Goal: Task Accomplishment & Management: Manage account settings

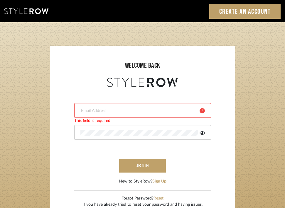
click at [130, 110] on input "email" at bounding box center [137, 111] width 115 height 6
type input "divya.aok@gmail.com"
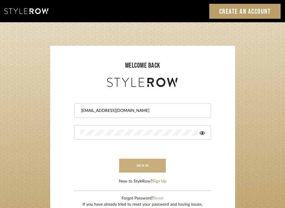
click at [151, 163] on button "sign in" at bounding box center [142, 166] width 47 height 14
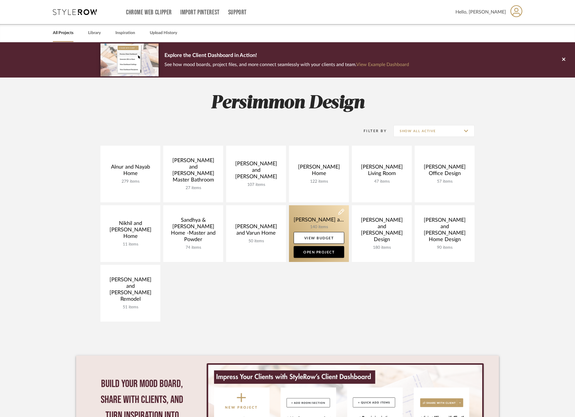
click at [311, 219] on link at bounding box center [319, 233] width 60 height 57
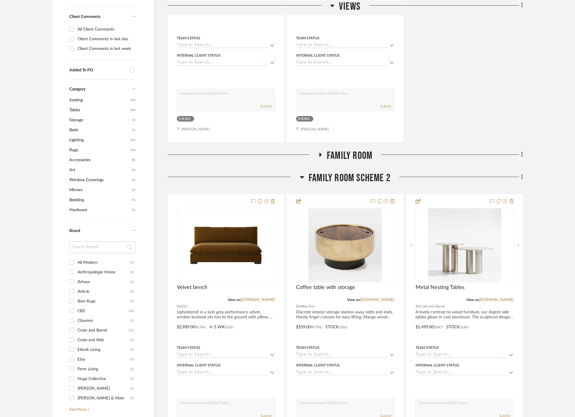
scroll to position [295, 0]
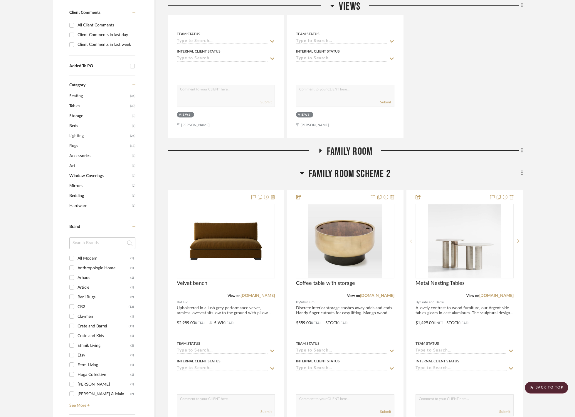
click at [305, 180] on h3 "Family Room Scheme 2" at bounding box center [345, 174] width 91 height 13
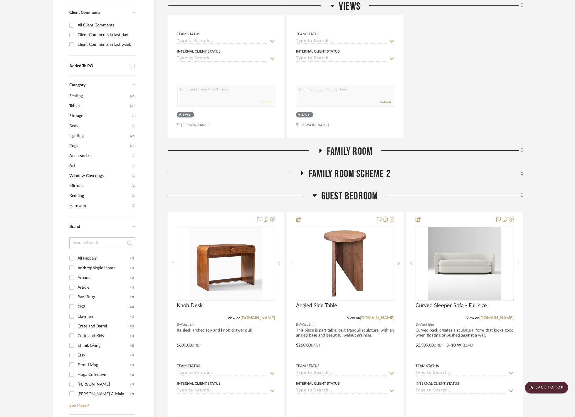
click at [305, 175] on icon at bounding box center [302, 173] width 7 height 4
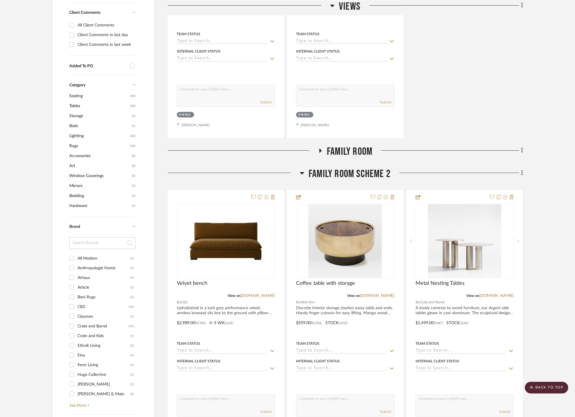
click at [303, 174] on icon at bounding box center [302, 173] width 4 height 2
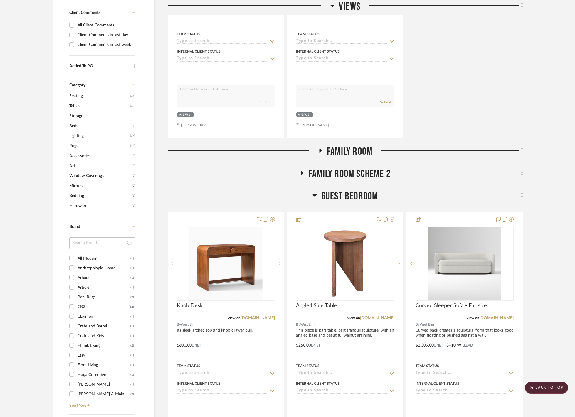
click at [314, 197] on icon at bounding box center [314, 195] width 4 height 2
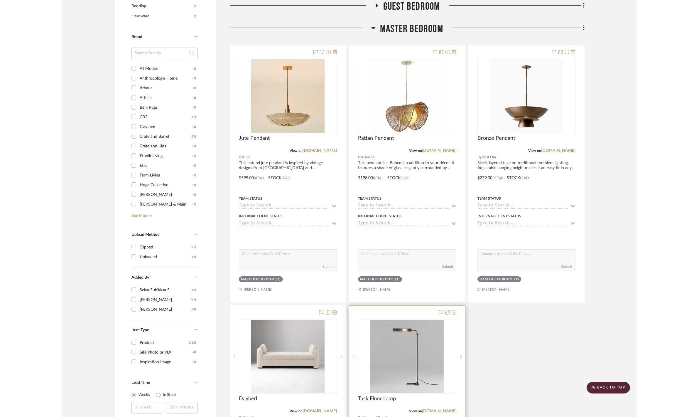
scroll to position [475, 0]
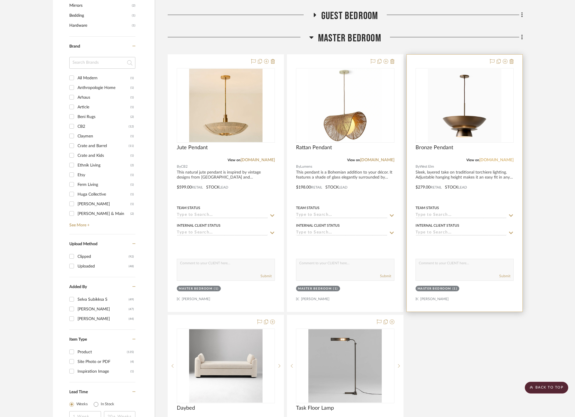
click at [496, 162] on link "[DOMAIN_NAME]" at bounding box center [496, 160] width 34 height 4
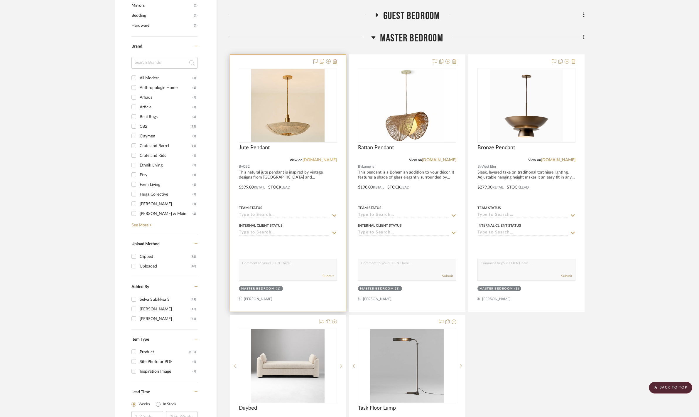
click at [327, 162] on link "[DOMAIN_NAME]" at bounding box center [320, 160] width 34 height 4
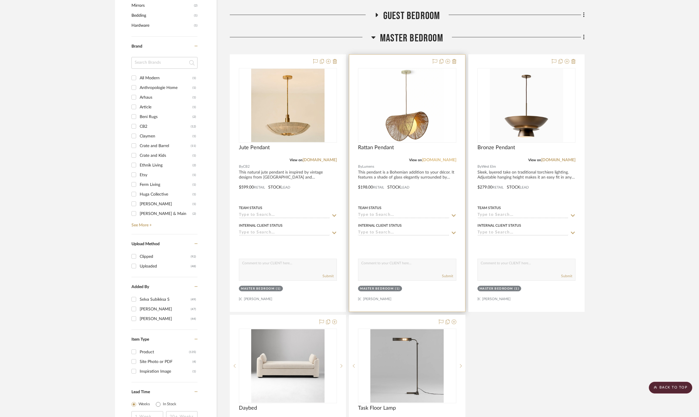
click at [445, 162] on link "[DOMAIN_NAME]" at bounding box center [439, 160] width 34 height 4
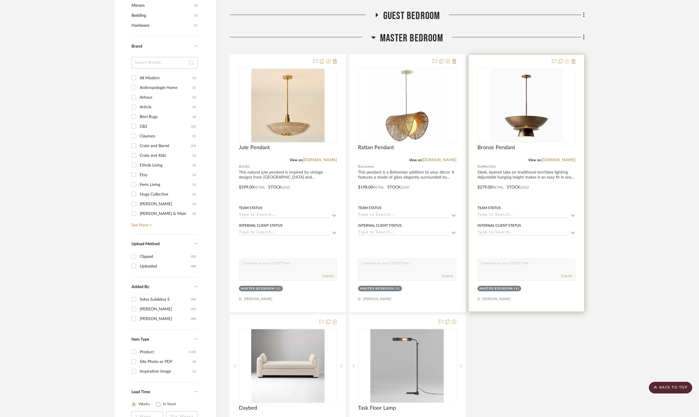
click at [568, 64] on icon at bounding box center [567, 61] width 5 height 5
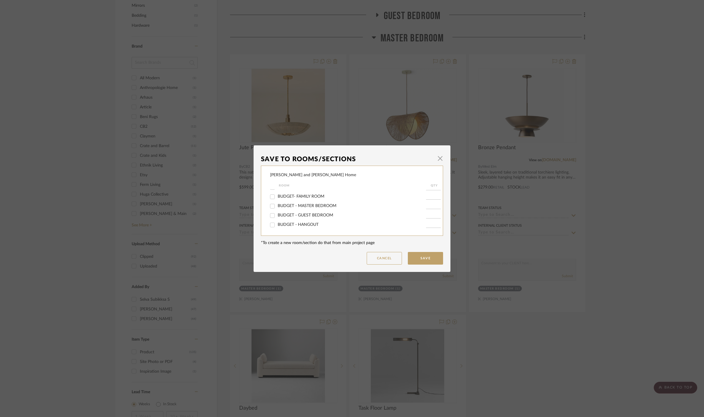
scroll to position [82, 0]
click at [389, 259] on button "Cancel" at bounding box center [383, 258] width 35 height 13
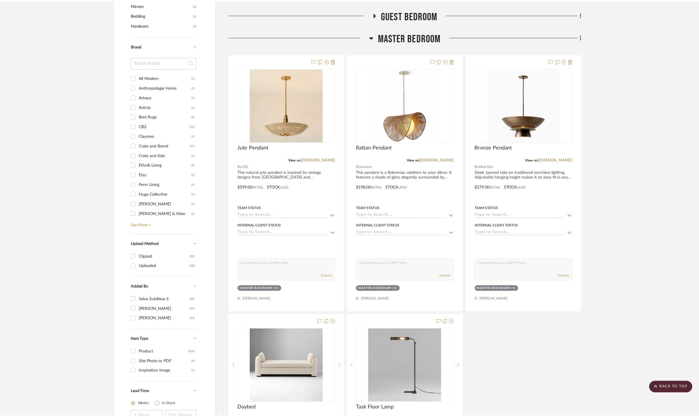
scroll to position [475, 0]
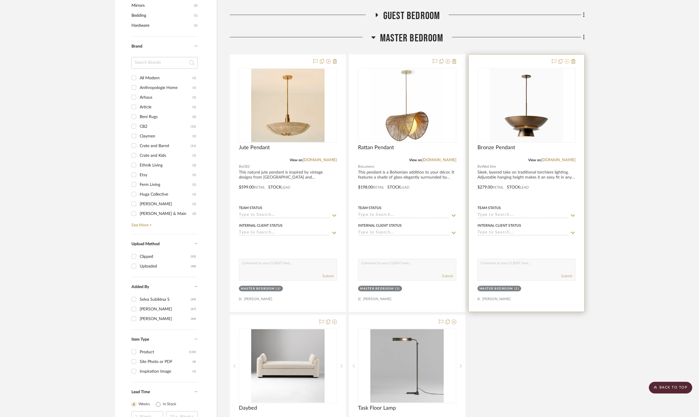
click at [567, 64] on icon at bounding box center [567, 61] width 5 height 5
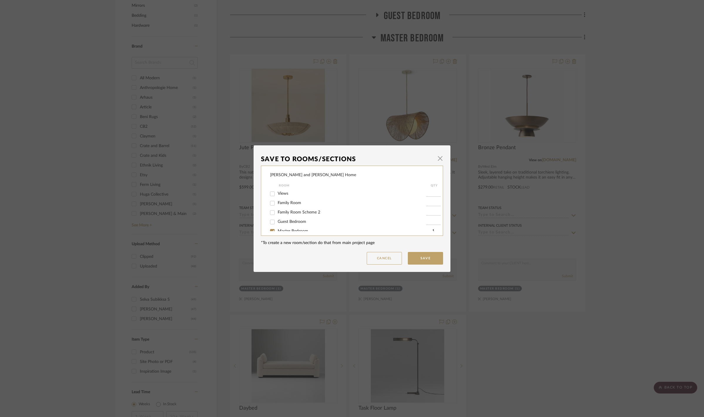
scroll to position [0, 0]
click at [438, 156] on span "button" at bounding box center [440, 159] width 12 height 12
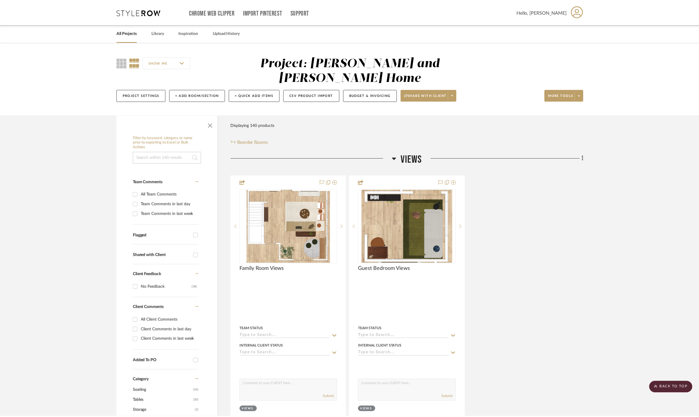
scroll to position [475, 0]
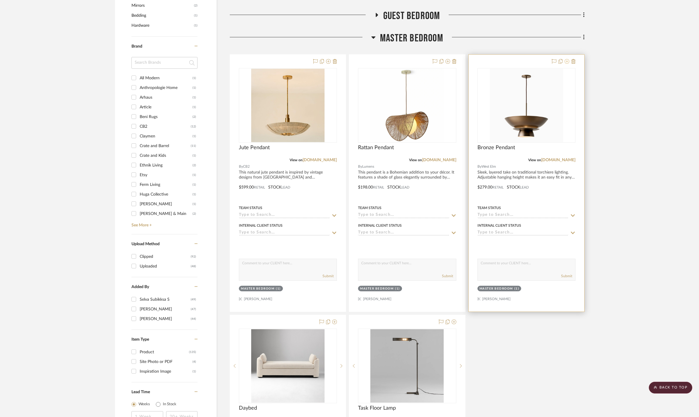
click at [566, 64] on icon at bounding box center [567, 61] width 5 height 5
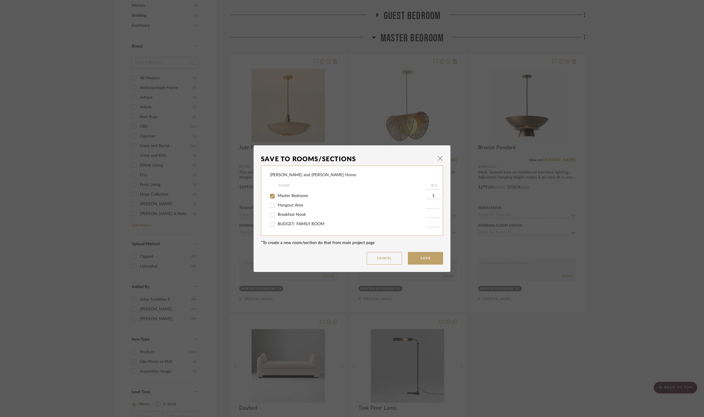
scroll to position [38, 0]
click at [270, 198] on input "Master Bedroom" at bounding box center [272, 193] width 9 height 9
checkbox input "false"
click at [377, 264] on button "Cancel" at bounding box center [383, 258] width 35 height 13
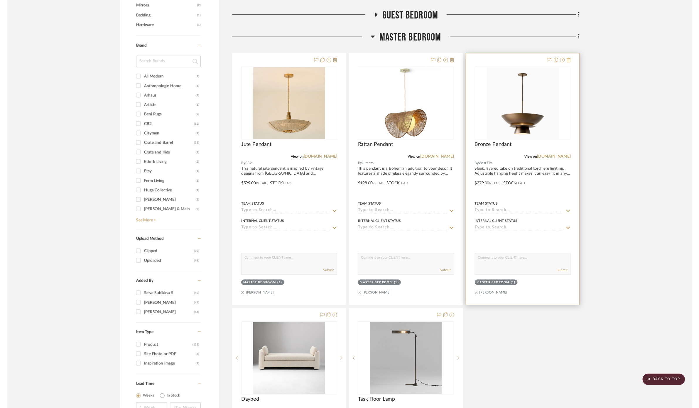
scroll to position [260, 0]
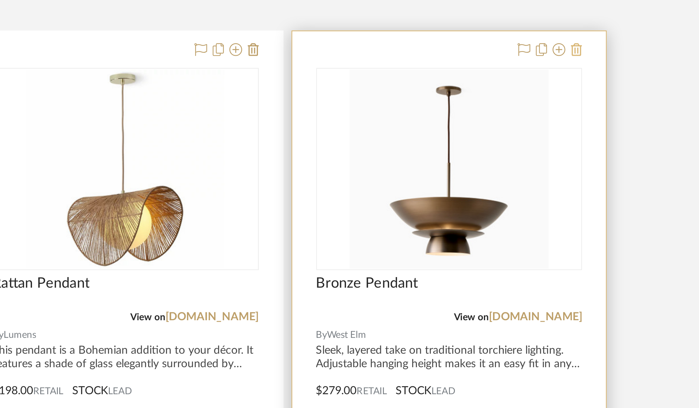
click at [572, 274] on icon at bounding box center [574, 276] width 4 height 5
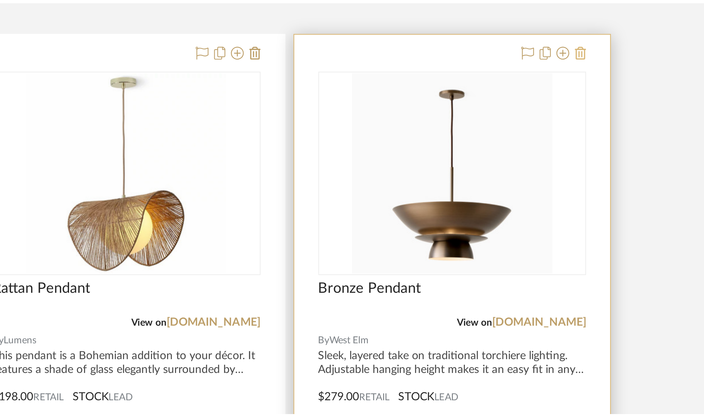
scroll to position [0, 0]
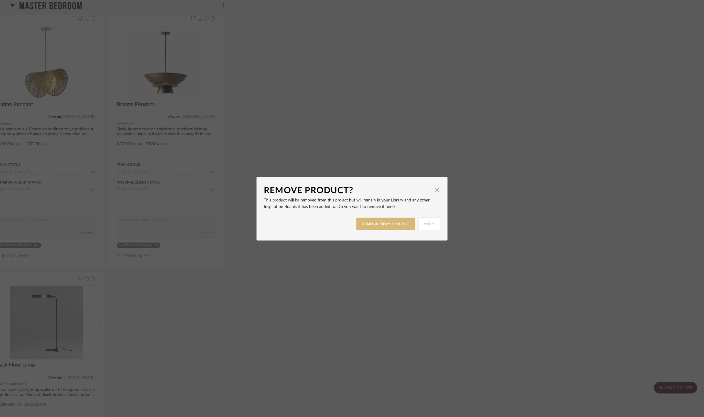
click at [366, 228] on button "REMOVE FROM PROJECT" at bounding box center [385, 224] width 59 height 13
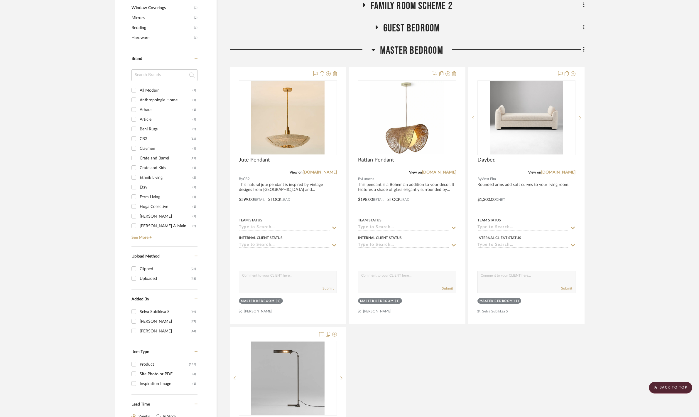
scroll to position [462, 0]
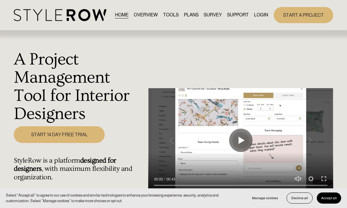
click at [260, 19] on link "LOGIN" at bounding box center [261, 15] width 14 height 8
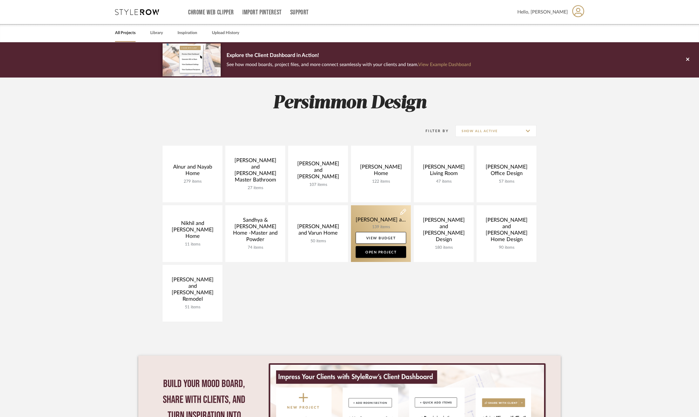
click at [381, 227] on link at bounding box center [381, 233] width 60 height 57
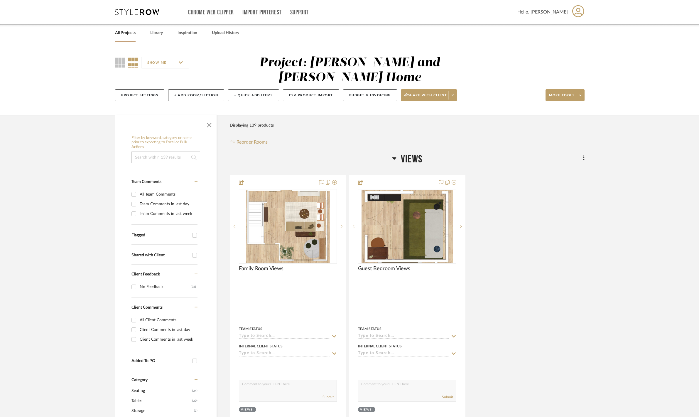
click at [392, 156] on fa-icon at bounding box center [394, 160] width 4 height 9
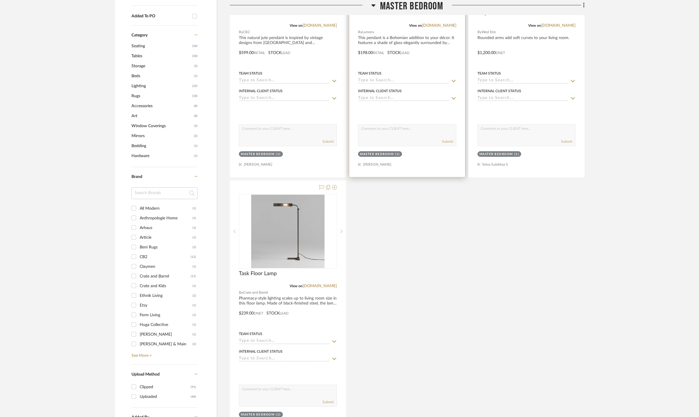
scroll to position [349, 0]
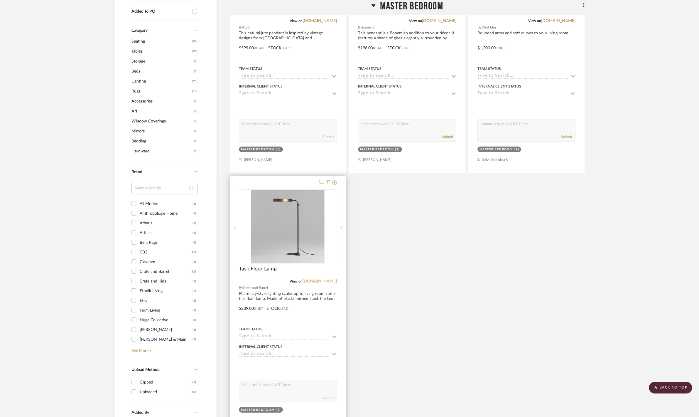
click at [316, 283] on link "[DOMAIN_NAME]" at bounding box center [320, 281] width 34 height 4
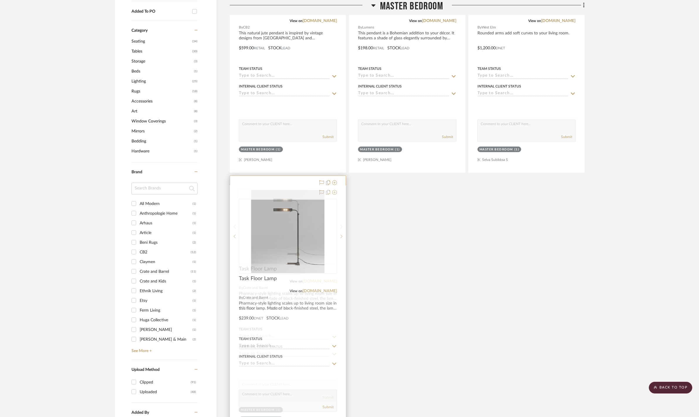
click at [311, 283] on link "[DOMAIN_NAME]" at bounding box center [320, 281] width 34 height 4
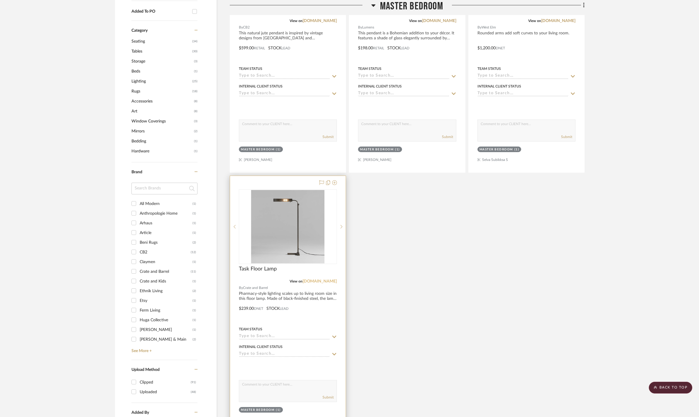
click at [324, 283] on link "[DOMAIN_NAME]" at bounding box center [320, 281] width 34 height 4
